Goal: Transaction & Acquisition: Purchase product/service

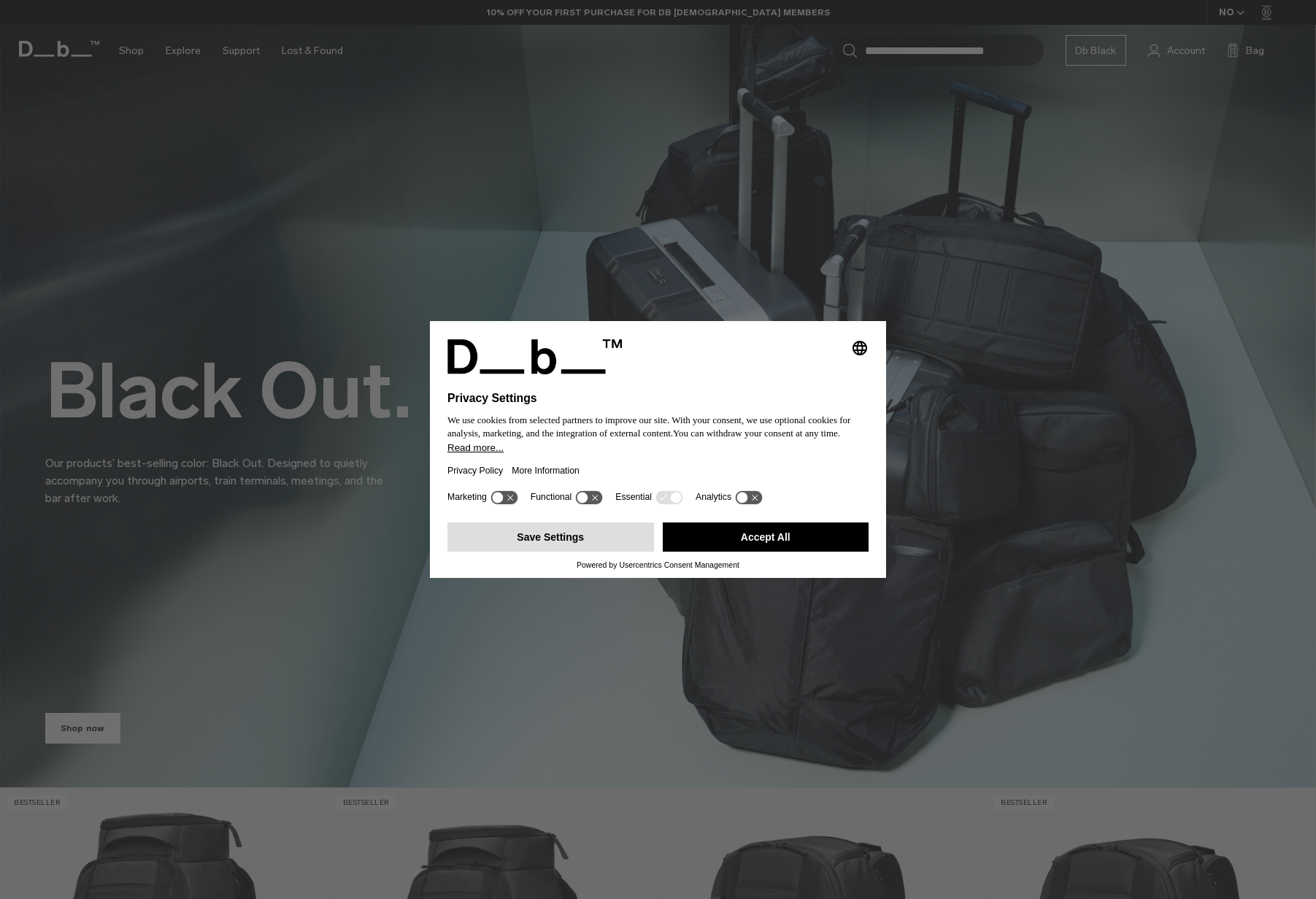
click at [611, 547] on button "Save Settings" at bounding box center [550, 537] width 206 height 29
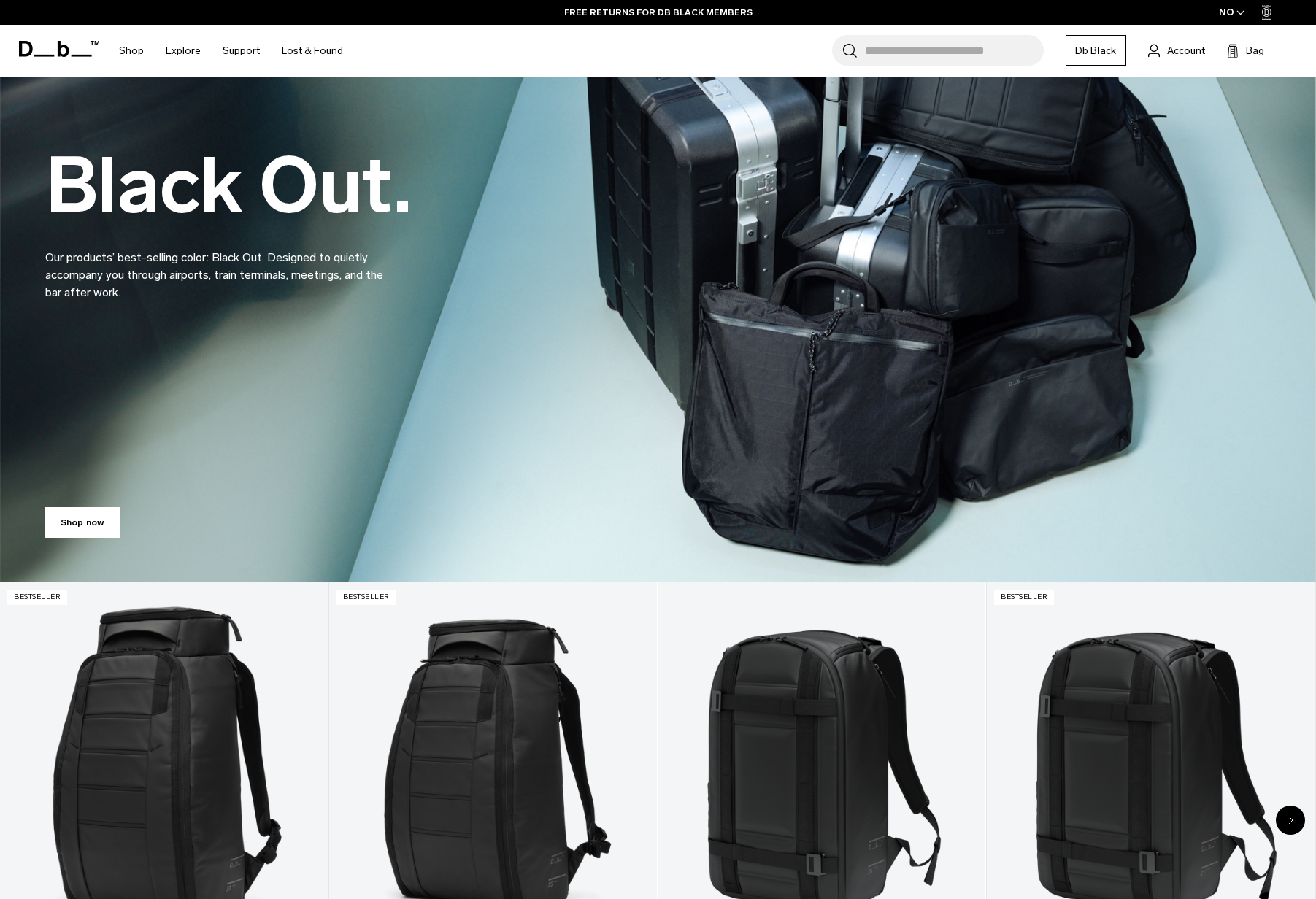
scroll to position [38, 0]
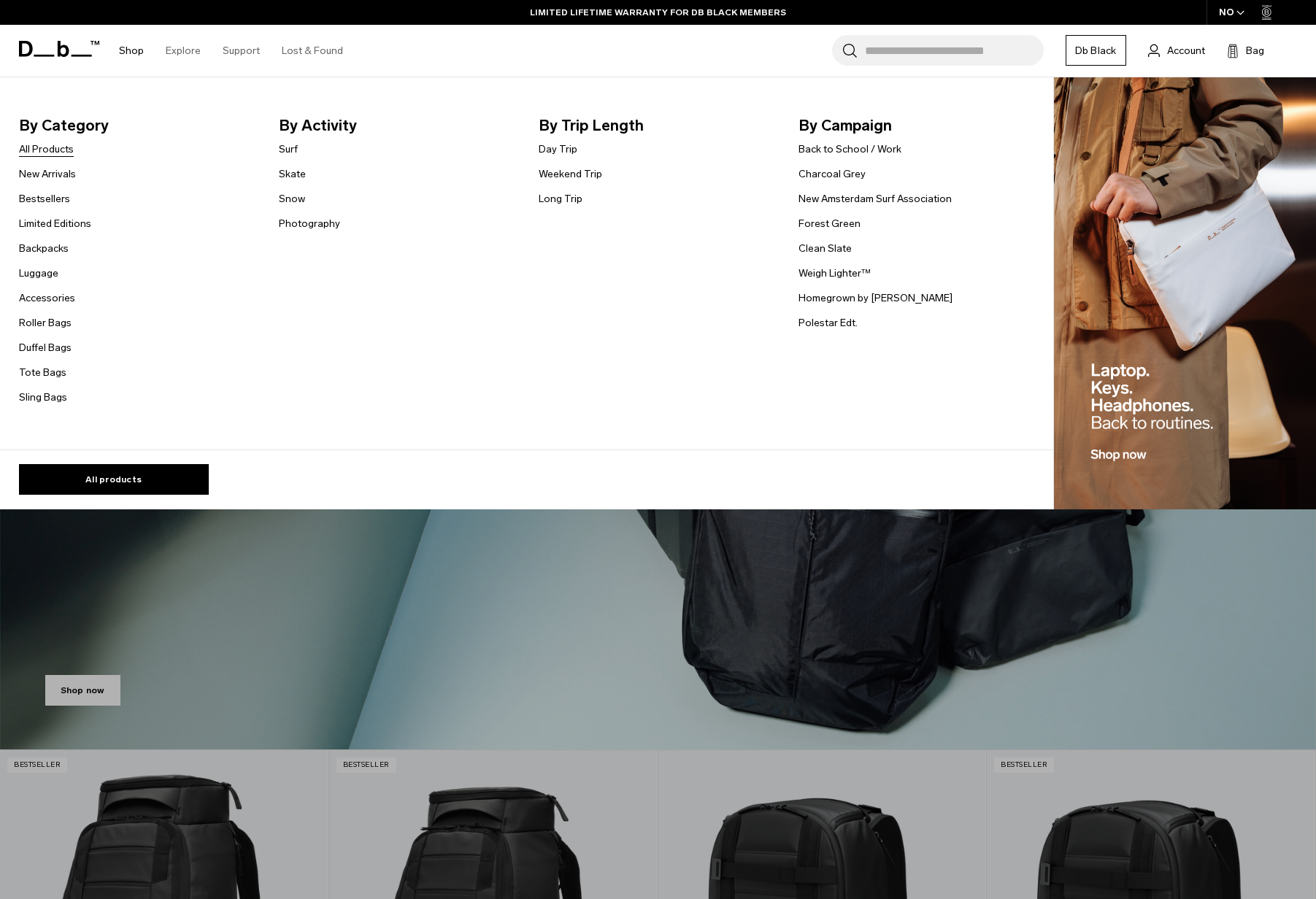
click at [56, 151] on link "All Products" at bounding box center [46, 149] width 54 height 15
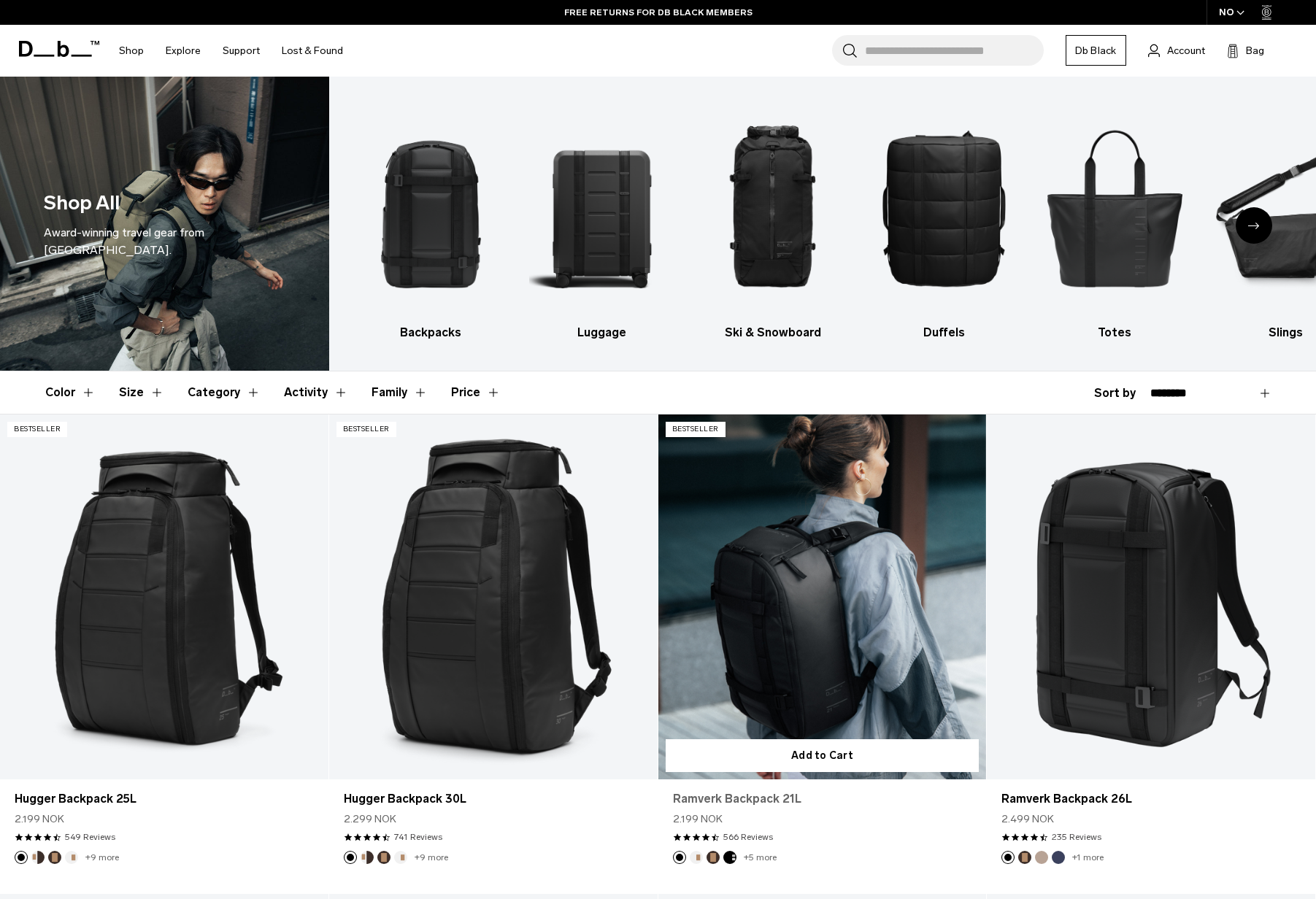
click at [755, 797] on link "Ramverk Backpack 21L" at bounding box center [822, 799] width 299 height 18
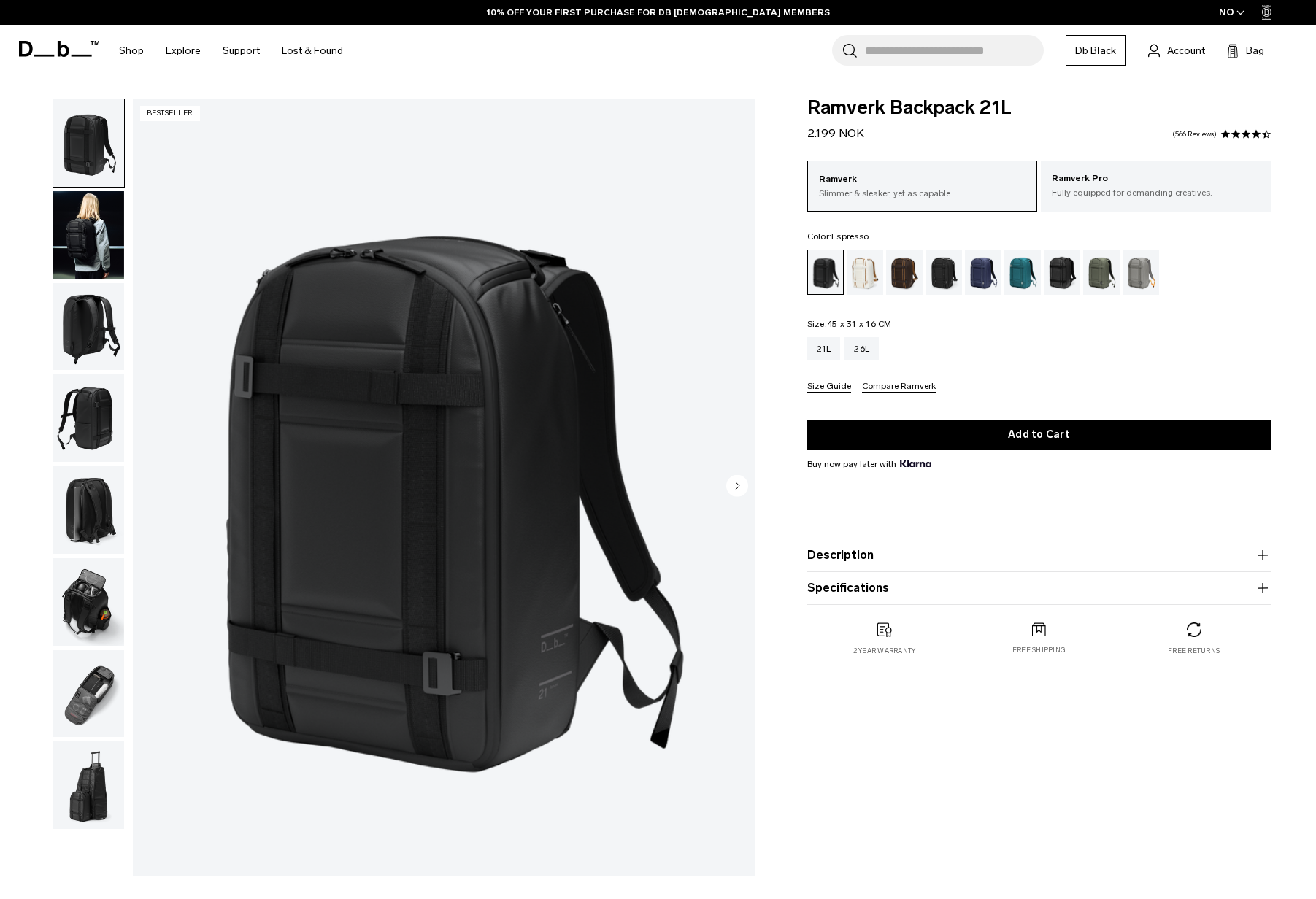
click at [898, 270] on div "Espresso" at bounding box center [905, 272] width 38 height 46
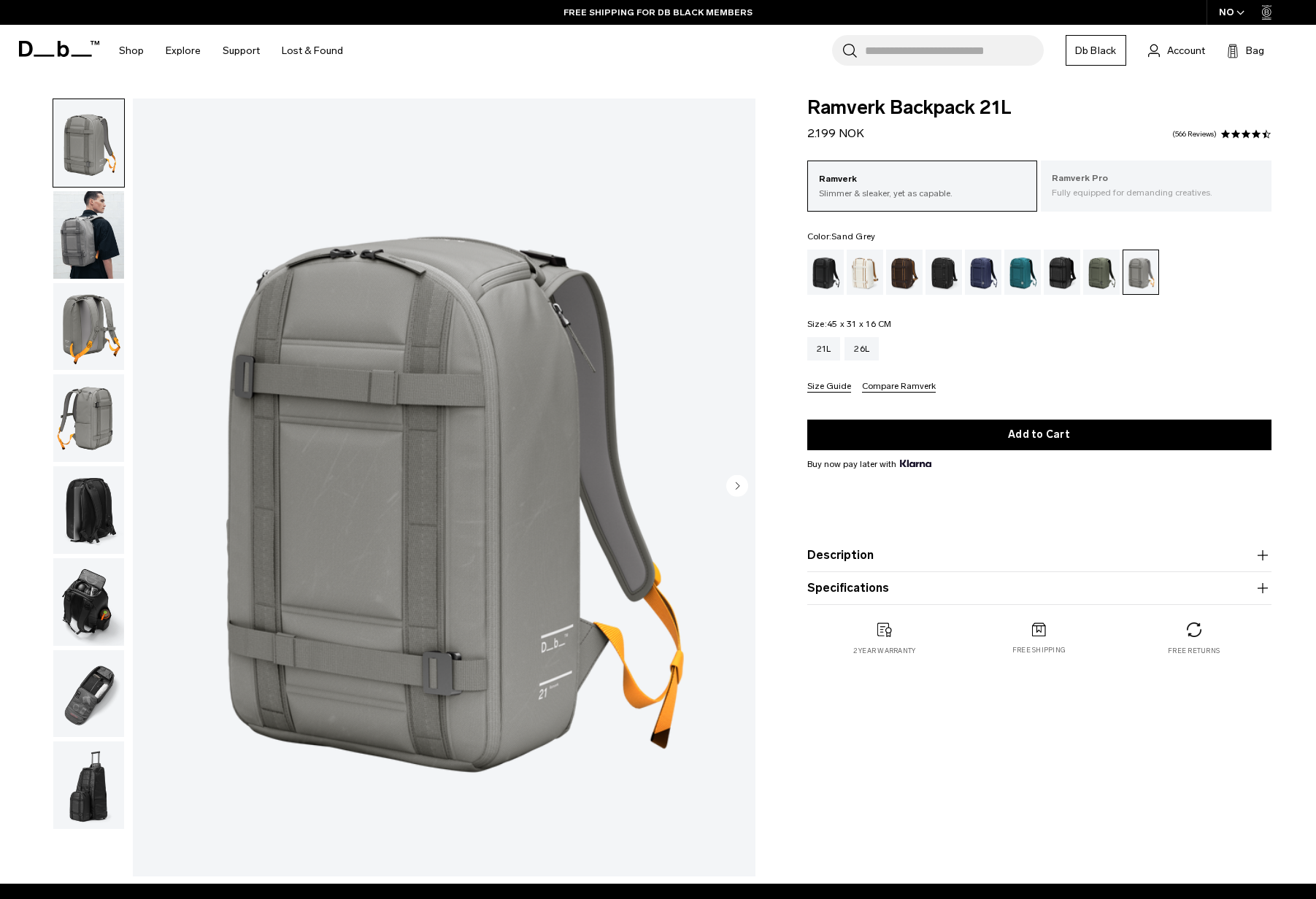
click at [1082, 186] on p "Ramverk Pro" at bounding box center [1156, 178] width 209 height 14
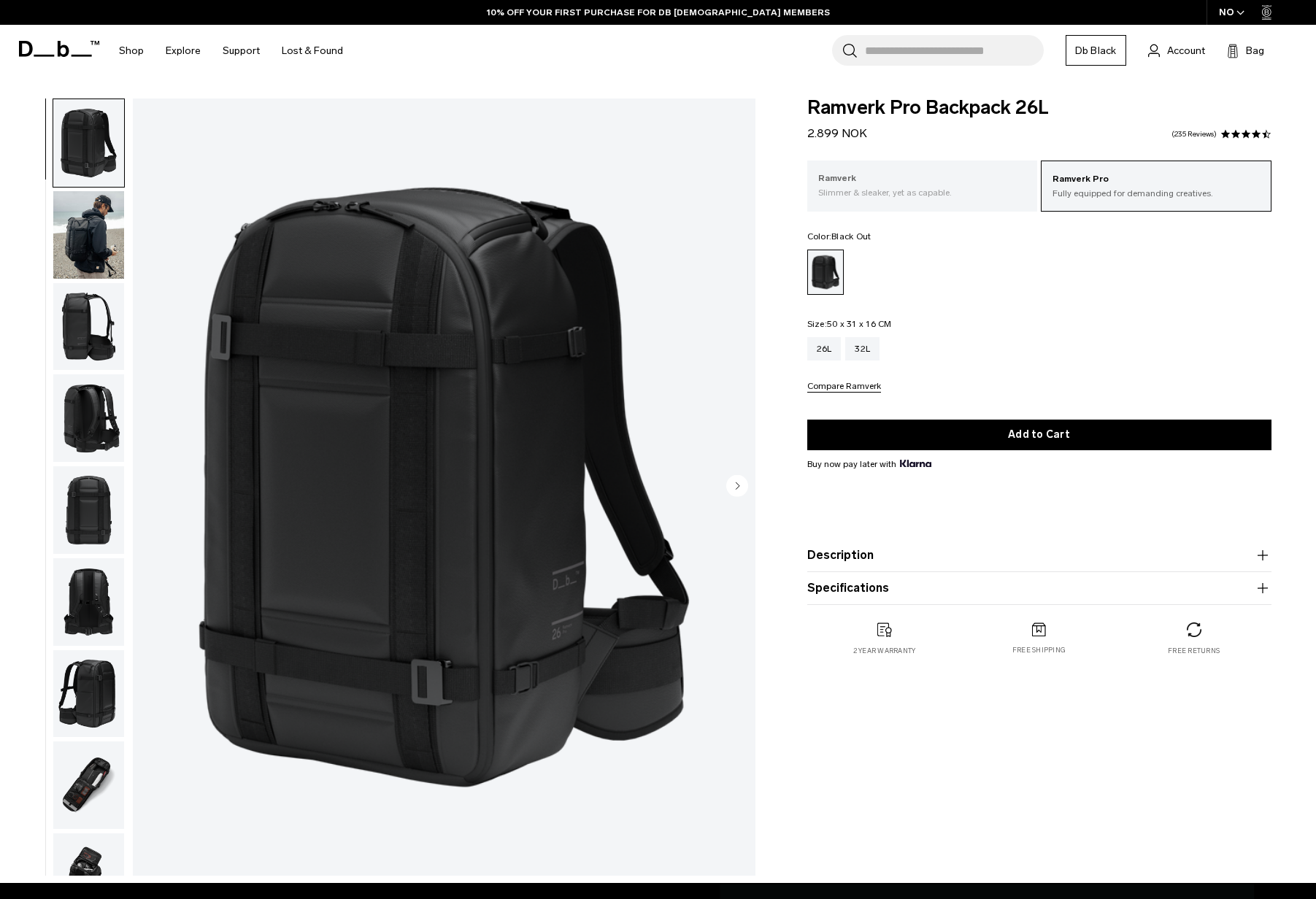
click at [983, 189] on p "Slimmer & sleaker, yet as capable." at bounding box center [922, 193] width 209 height 13
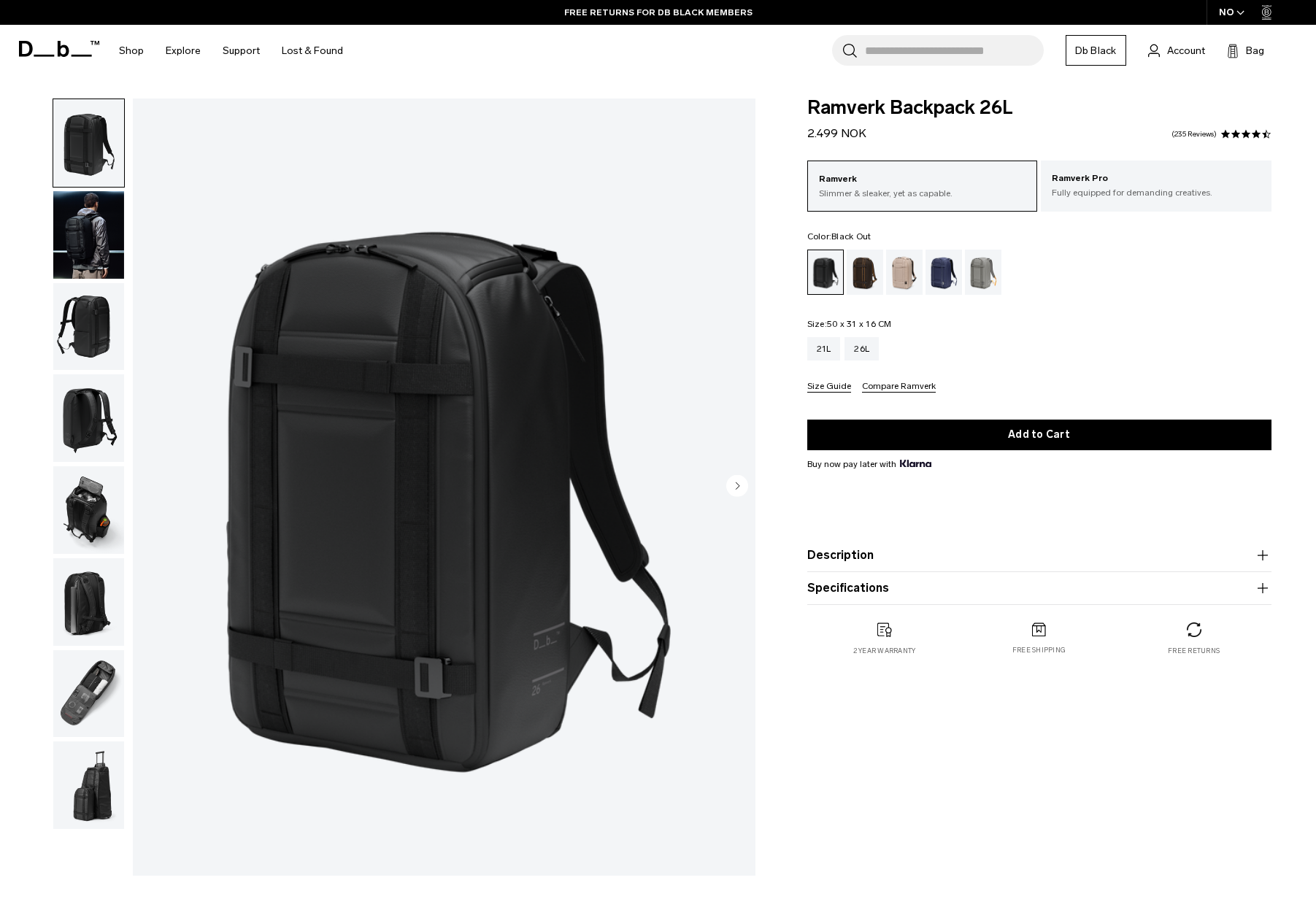
scroll to position [-10, 0]
